Goal: Task Accomplishment & Management: Manage account settings

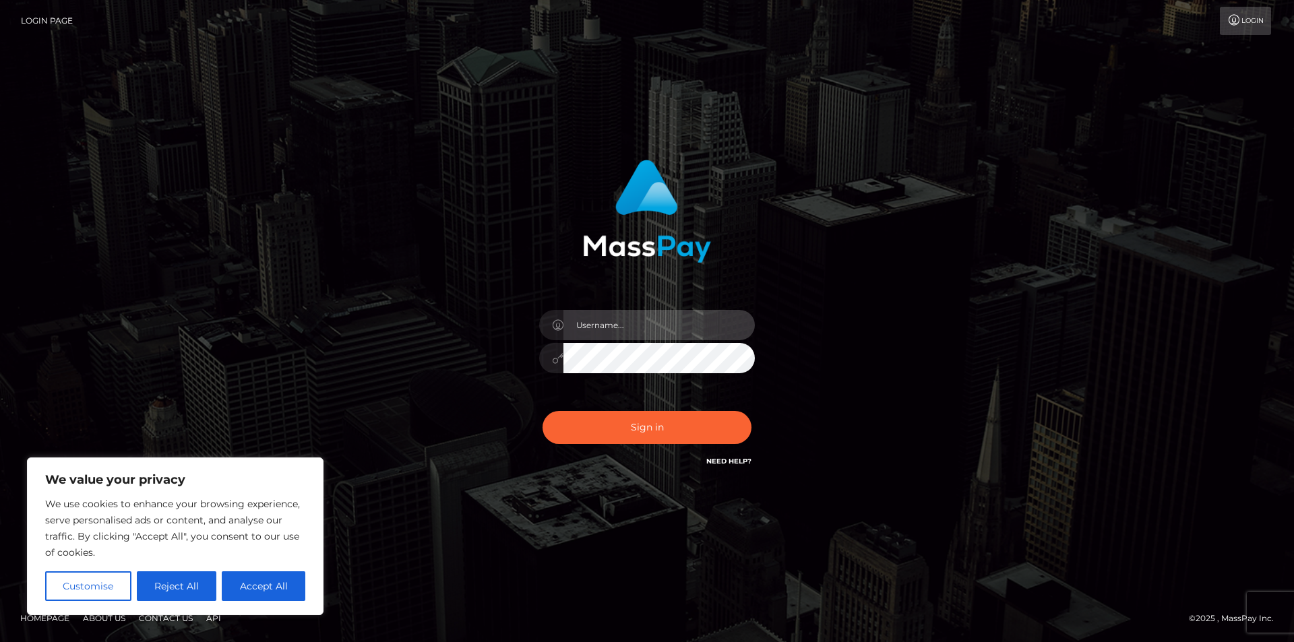
type input "[EMAIL_ADDRESS][DOMAIN_NAME]"
click at [681, 328] on input "[EMAIL_ADDRESS][DOMAIN_NAME]" at bounding box center [658, 325] width 191 height 30
click at [281, 589] on button "Accept All" at bounding box center [264, 587] width 84 height 30
checkbox input "true"
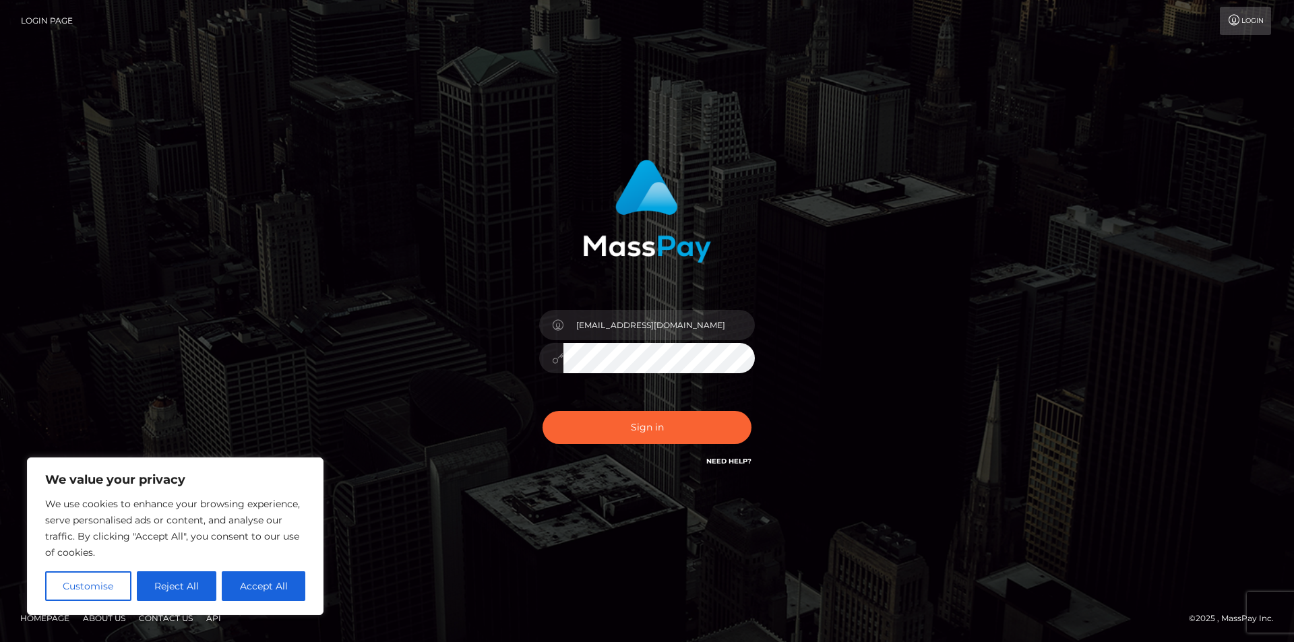
checkbox input "true"
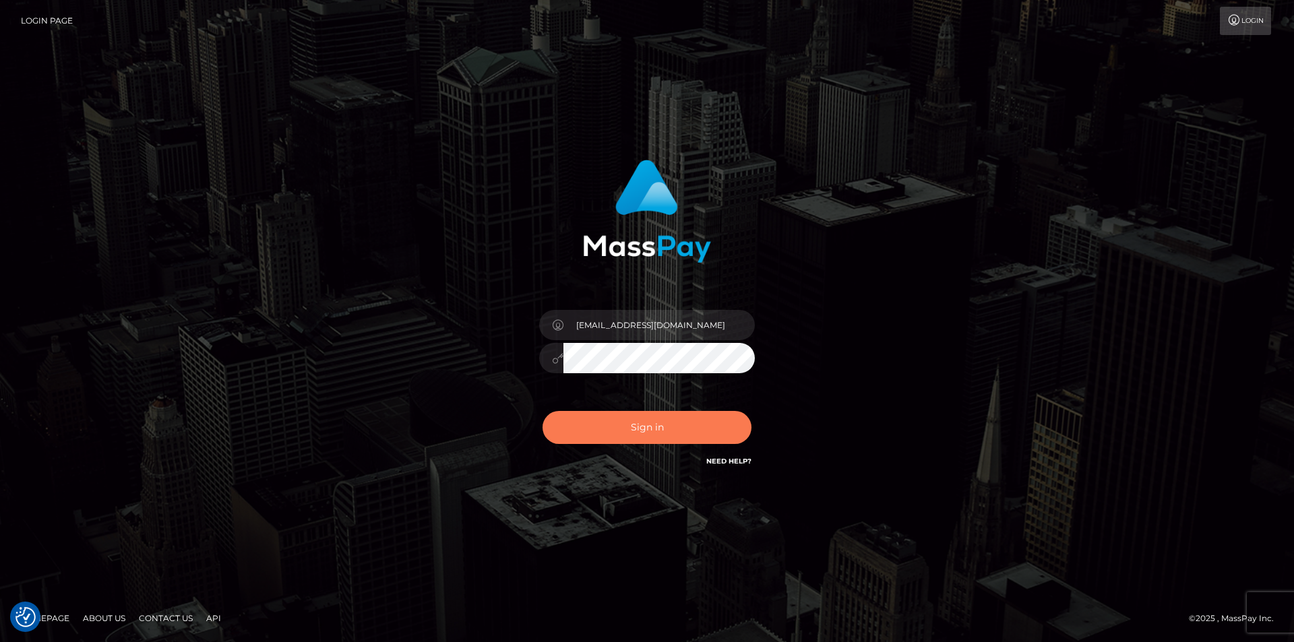
click at [638, 441] on button "Sign in" at bounding box center [647, 427] width 209 height 33
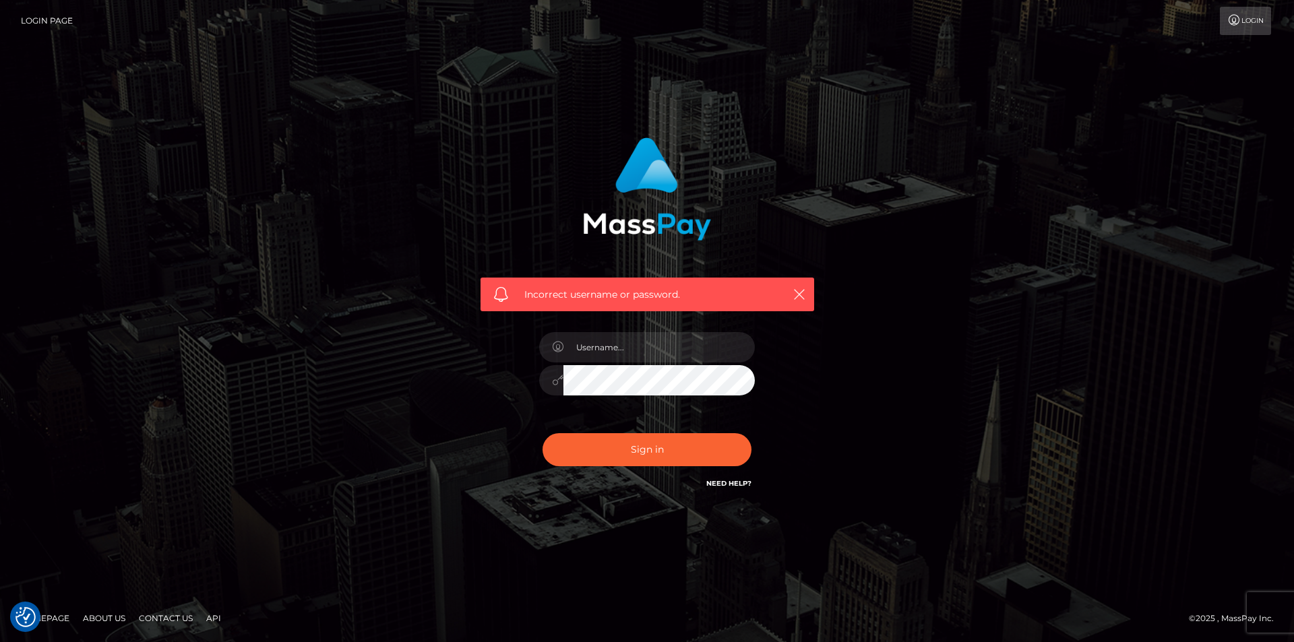
click at [733, 479] on link "Need Help?" at bounding box center [728, 483] width 45 height 9
click at [735, 489] on div "Need Help?" at bounding box center [728, 485] width 45 height 17
click at [739, 483] on link "Need Help?" at bounding box center [728, 483] width 45 height 9
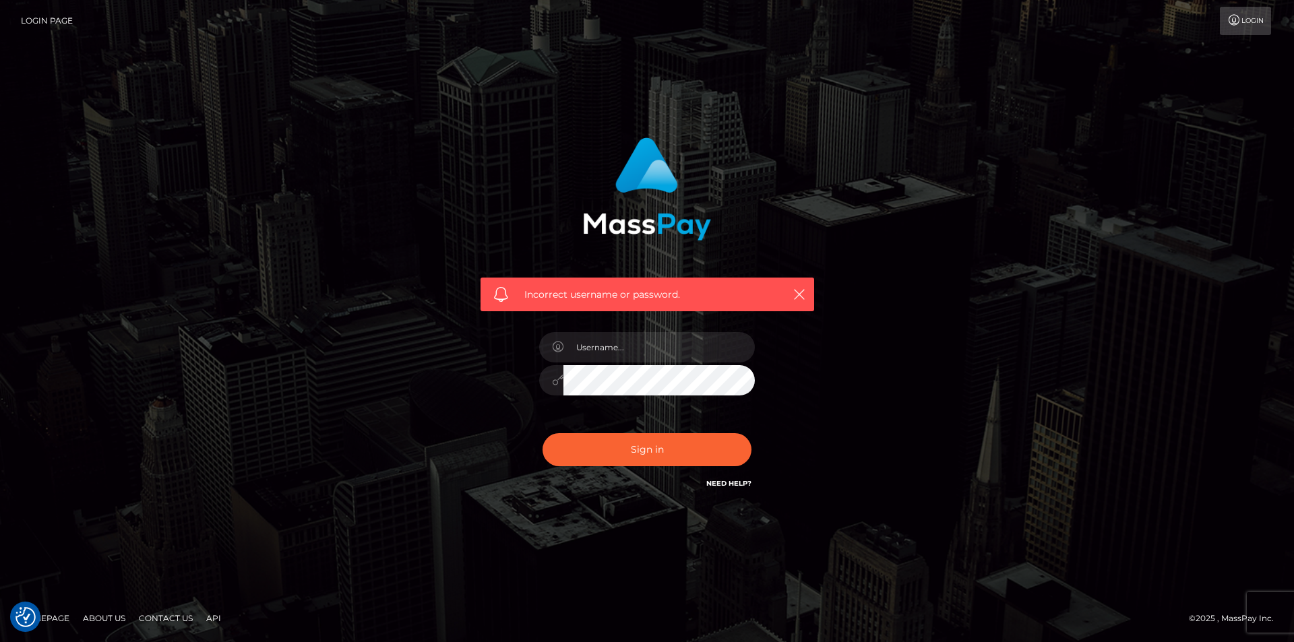
click at [739, 483] on link "Need Help?" at bounding box center [728, 483] width 45 height 9
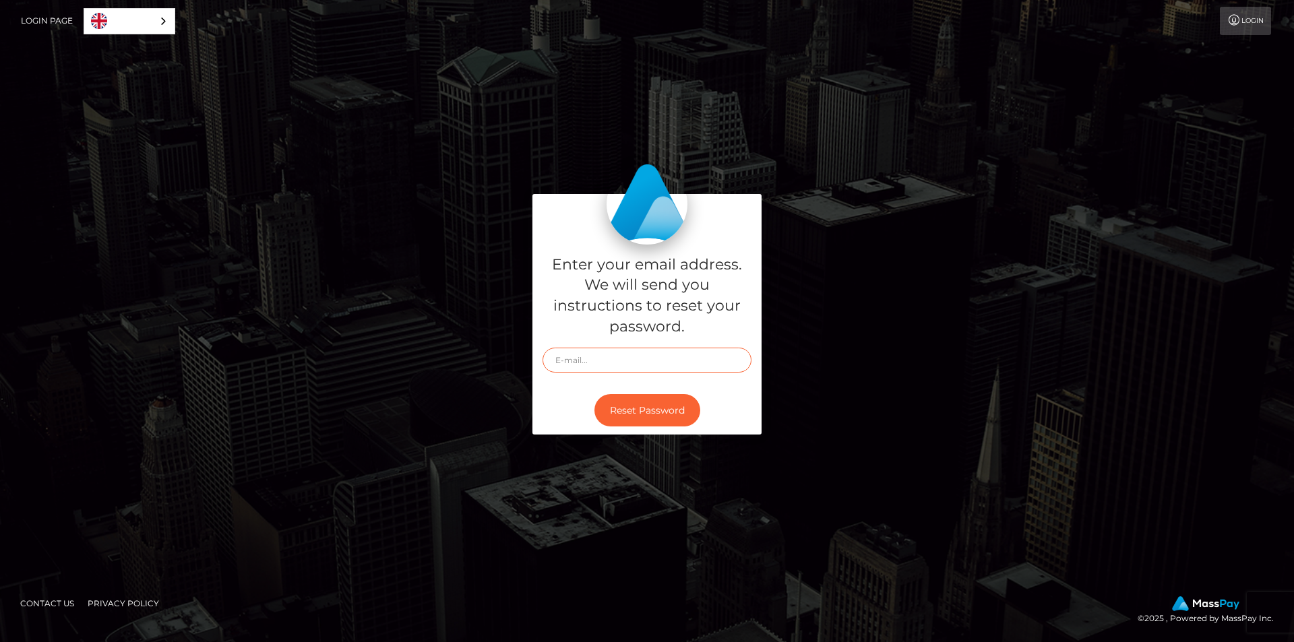
click at [610, 371] on input "text" at bounding box center [647, 360] width 209 height 25
type input "goddesstinaca@hotmail.com"
click at [640, 402] on button "Reset Password" at bounding box center [647, 410] width 106 height 33
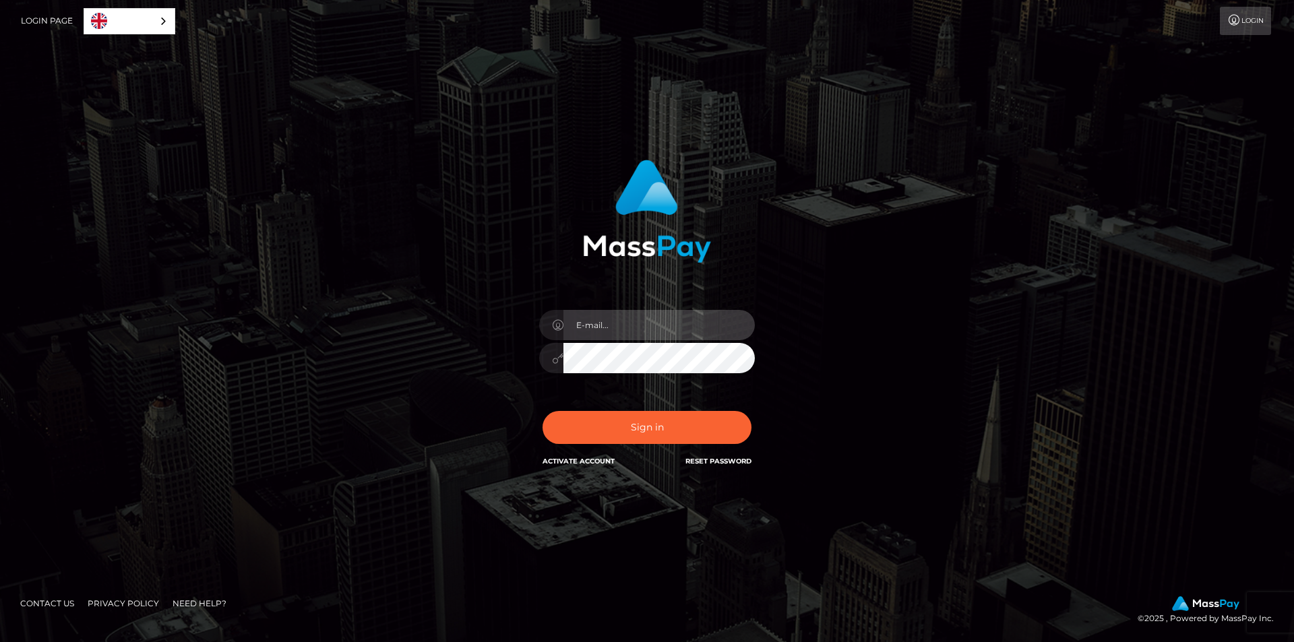
click at [644, 333] on input "email" at bounding box center [658, 325] width 191 height 30
type input "[EMAIL_ADDRESS][DOMAIN_NAME]"
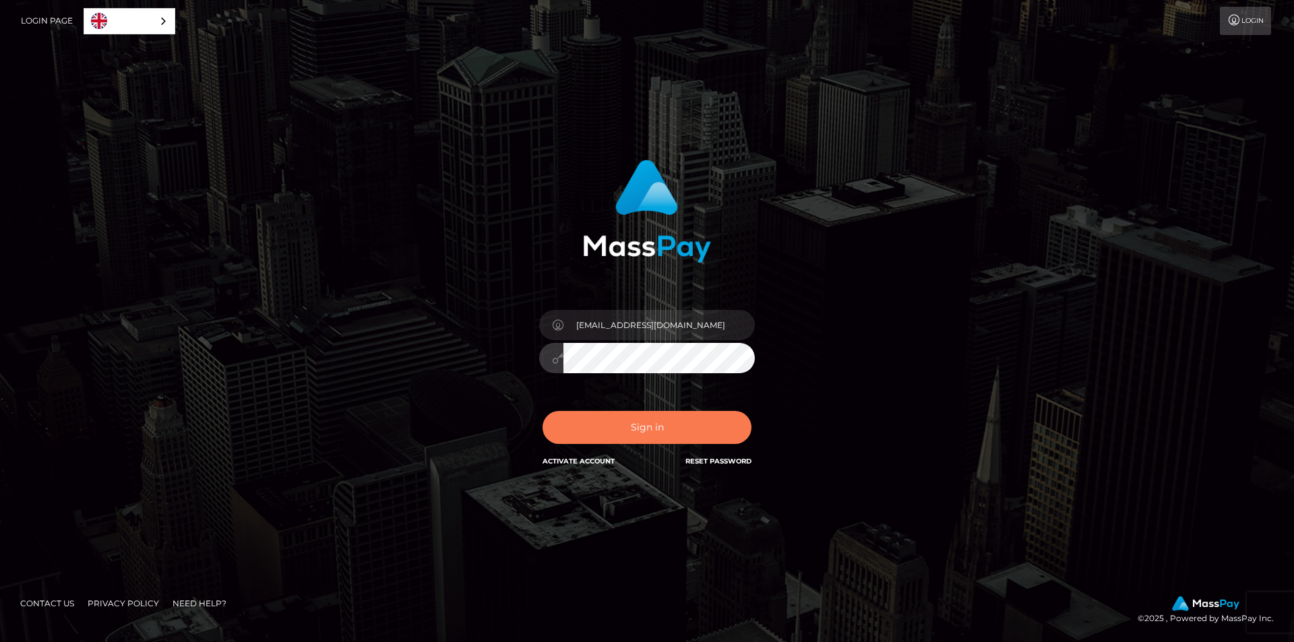
click at [614, 423] on button "Sign in" at bounding box center [647, 427] width 209 height 33
